Goal: Information Seeking & Learning: Learn about a topic

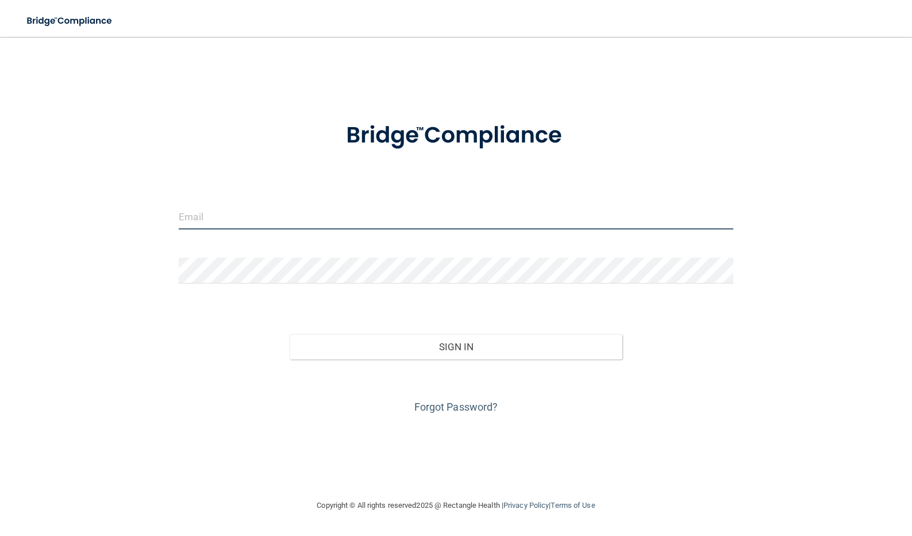
click at [218, 216] on input "email" at bounding box center [456, 216] width 555 height 26
type input "[EMAIL_ADDRESS][DOMAIN_NAME]"
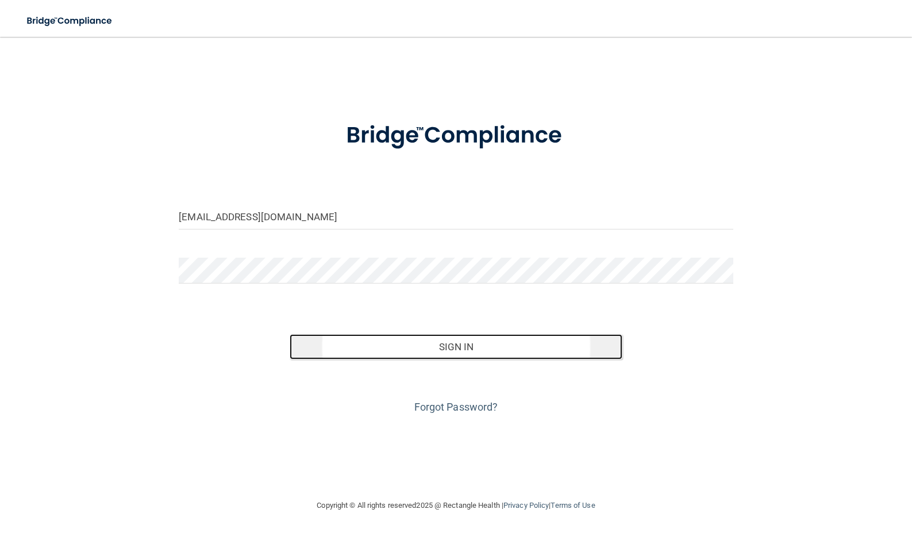
click at [413, 343] on button "Sign In" at bounding box center [456, 346] width 333 height 25
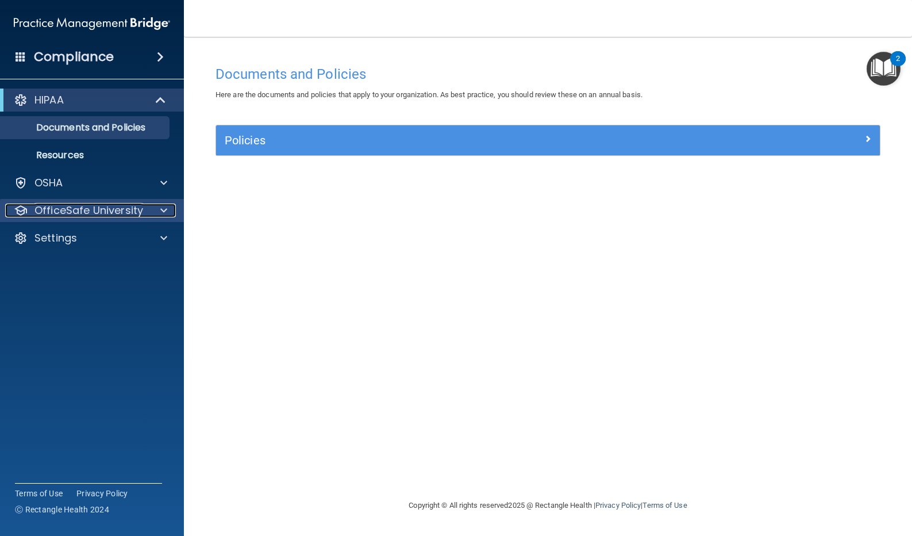
click at [135, 210] on p "OfficeSafe University" at bounding box center [88, 210] width 109 height 14
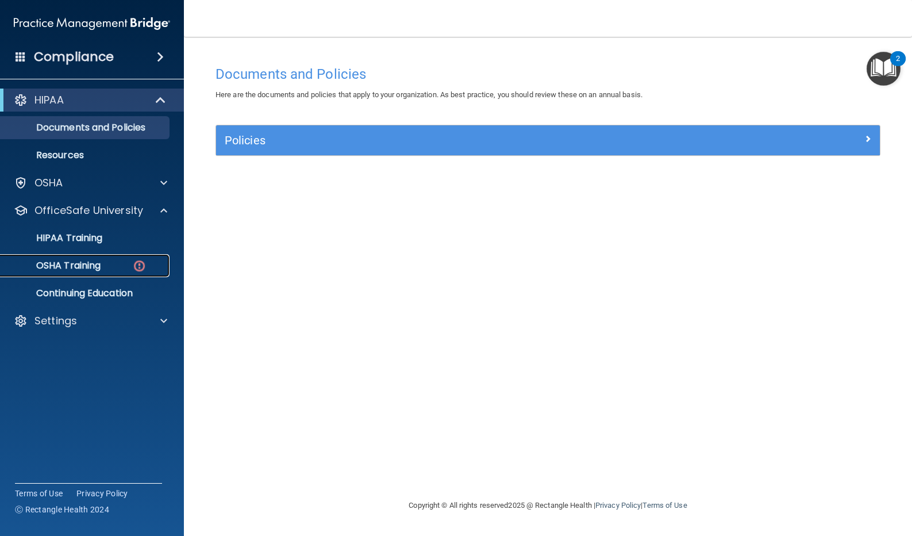
click at [70, 265] on p "OSHA Training" at bounding box center [53, 265] width 93 height 11
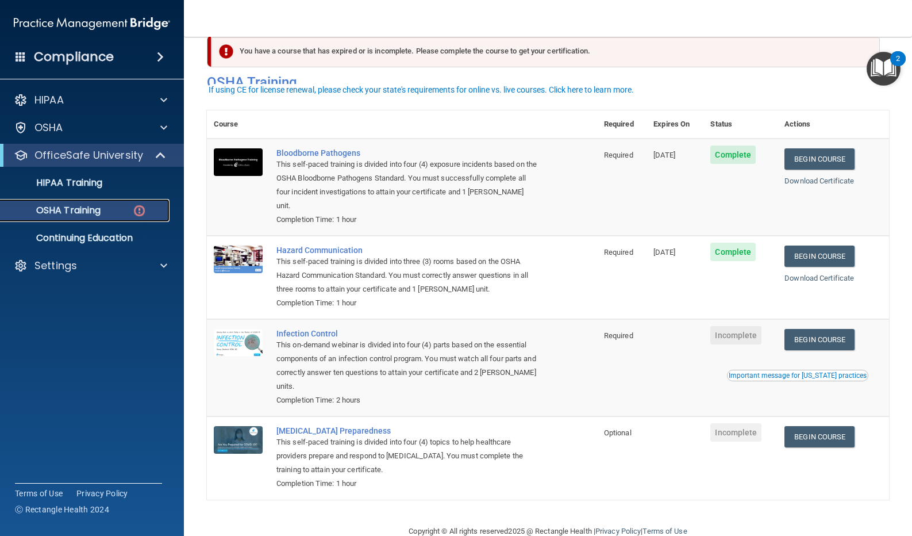
scroll to position [34, 0]
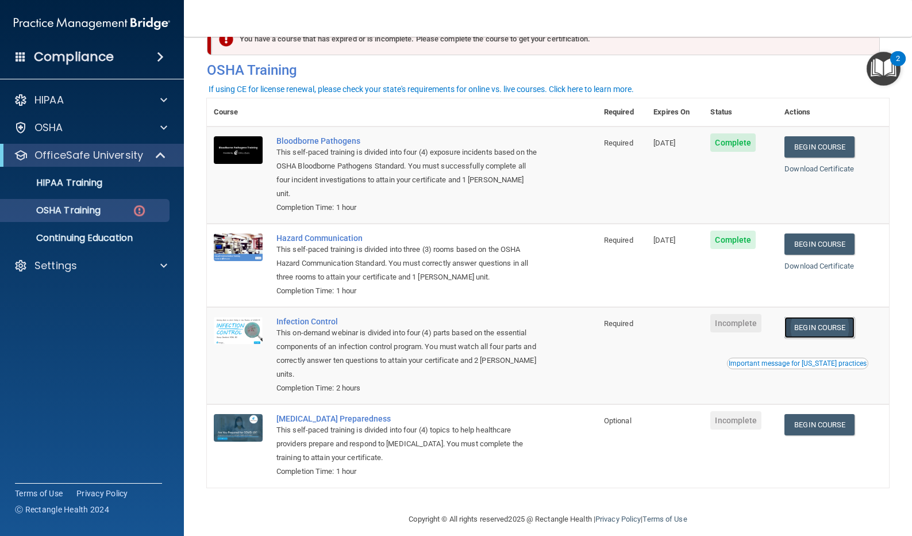
click at [819, 317] on link "Begin Course" at bounding box center [820, 327] width 70 height 21
